Goal: Check status: Check status

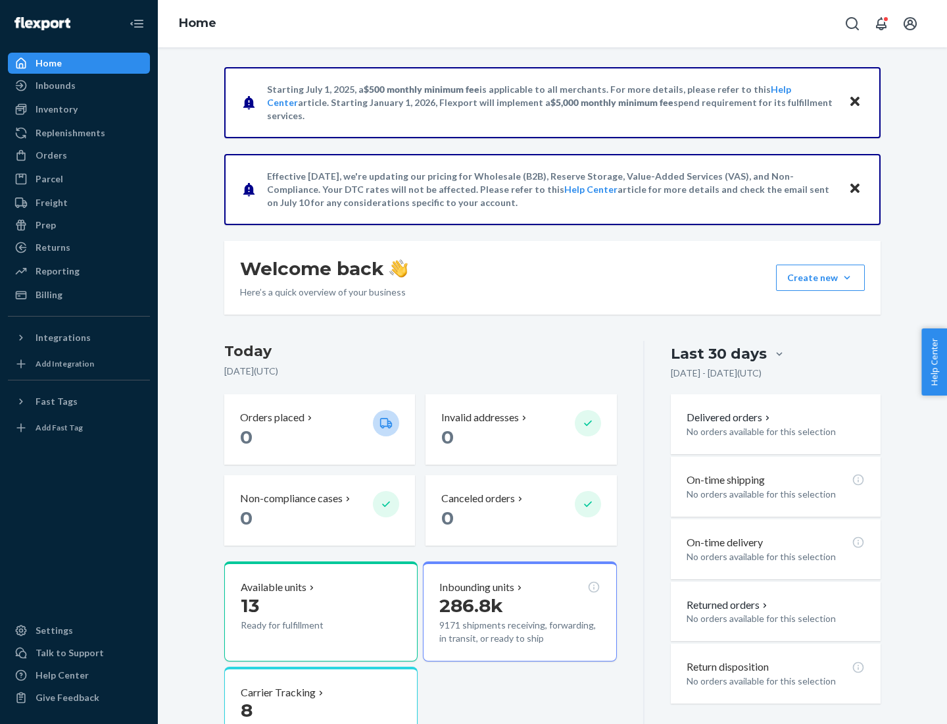
click at [847, 278] on button "Create new Create new inbound Create new order Create new product" at bounding box center [820, 277] width 89 height 26
click at [45, 225] on div "Prep" at bounding box center [46, 224] width 20 height 13
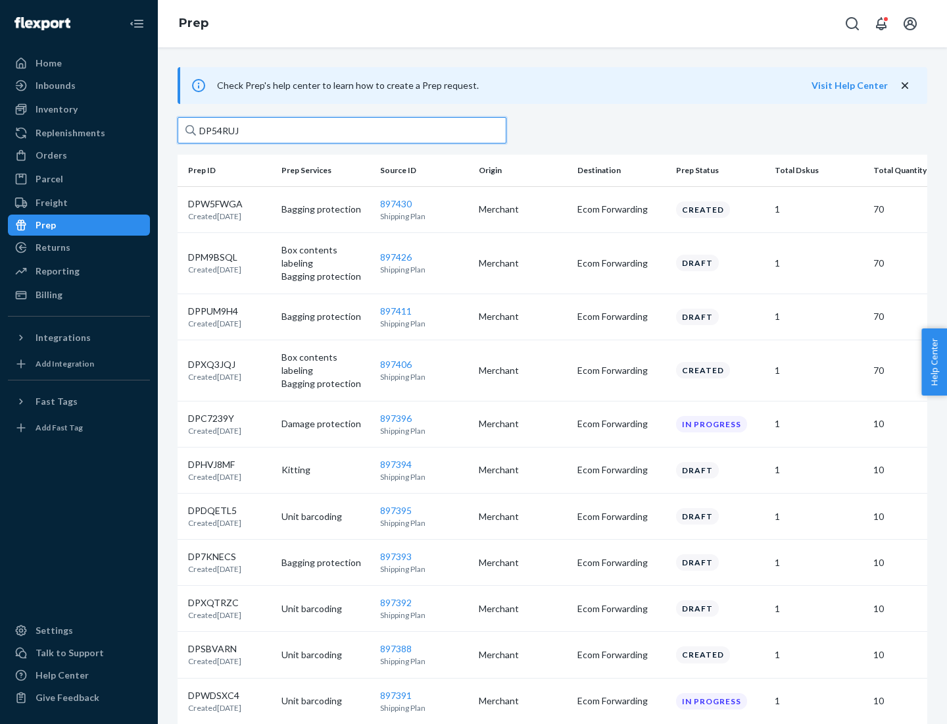
type input "DP54RUJL"
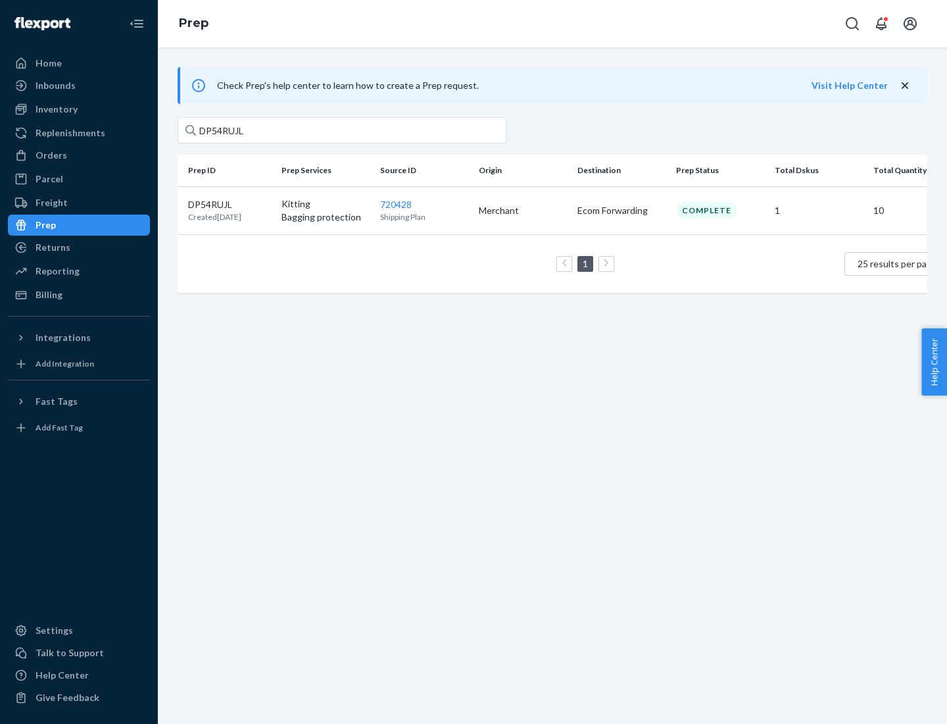
click at [230, 203] on p "DP54RUJL" at bounding box center [214, 204] width 53 height 13
